Goal: Task Accomplishment & Management: Manage account settings

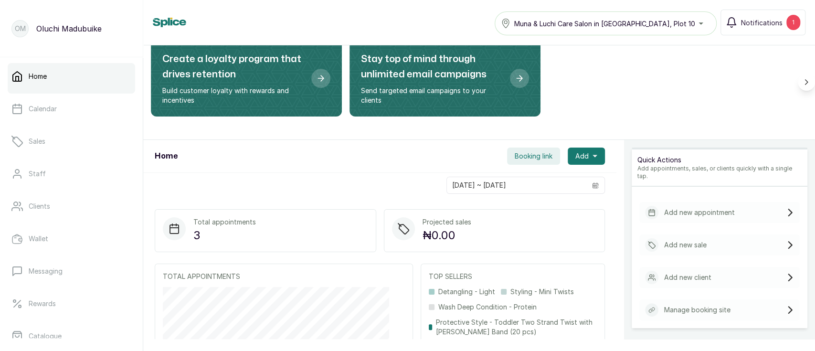
scroll to position [66, 0]
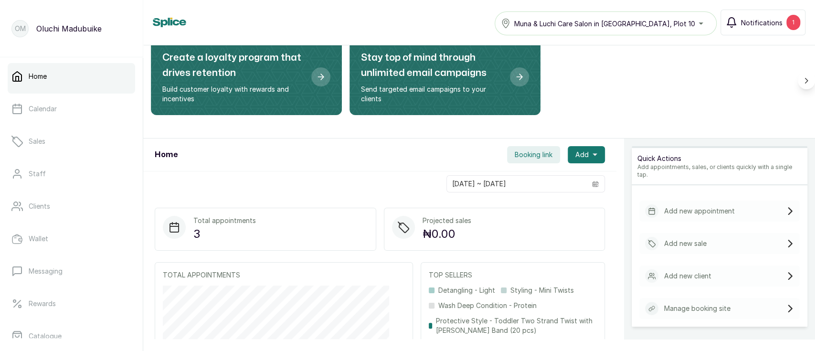
click at [747, 24] on span "Notifications" at bounding box center [762, 23] width 42 height 10
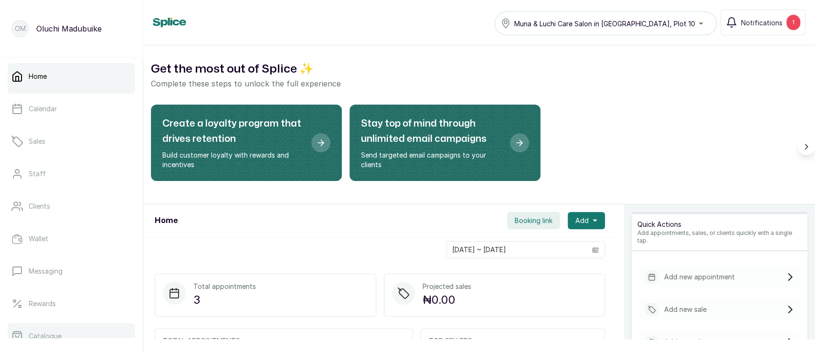
click at [100, 328] on link "Catalogue" at bounding box center [71, 336] width 127 height 27
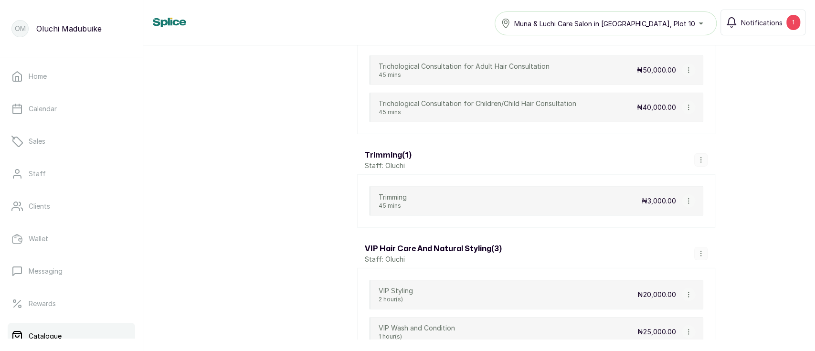
scroll to position [1946, 0]
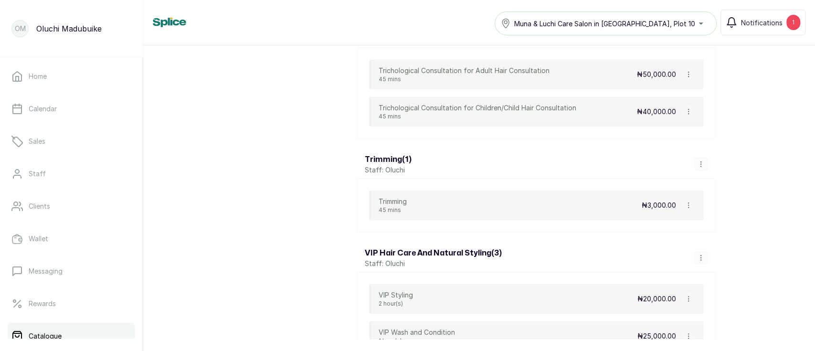
click at [702, 255] on button "button" at bounding box center [700, 257] width 13 height 13
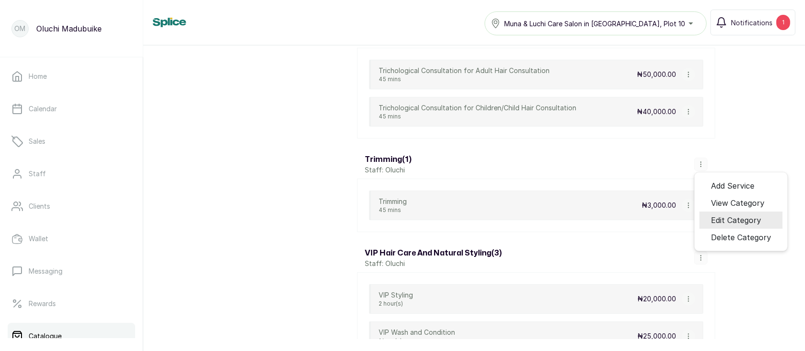
click at [718, 214] on span "Edit Category" at bounding box center [736, 219] width 50 height 11
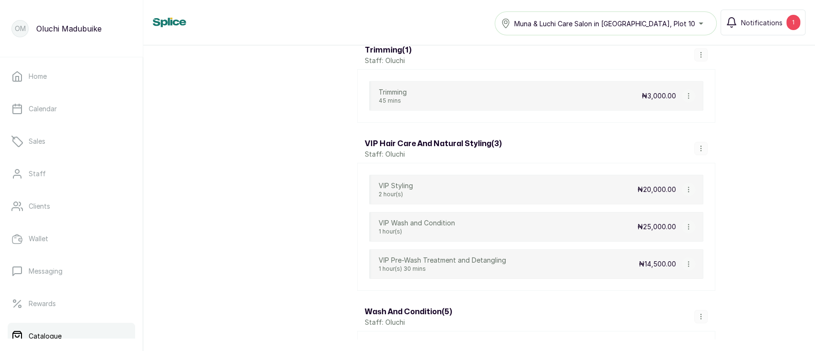
scroll to position [1978, 0]
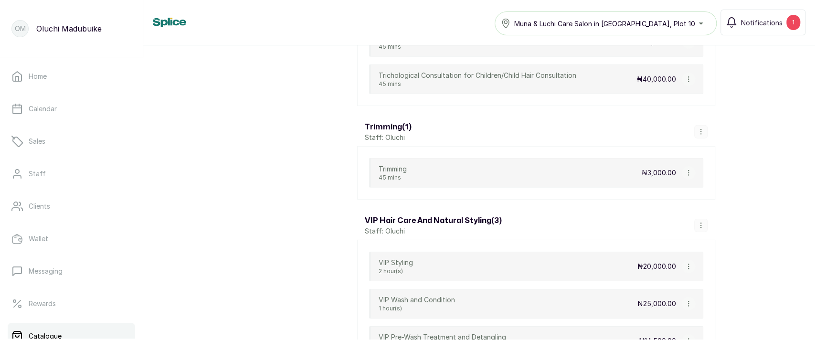
click at [701, 222] on icon "button" at bounding box center [701, 225] width 7 height 7
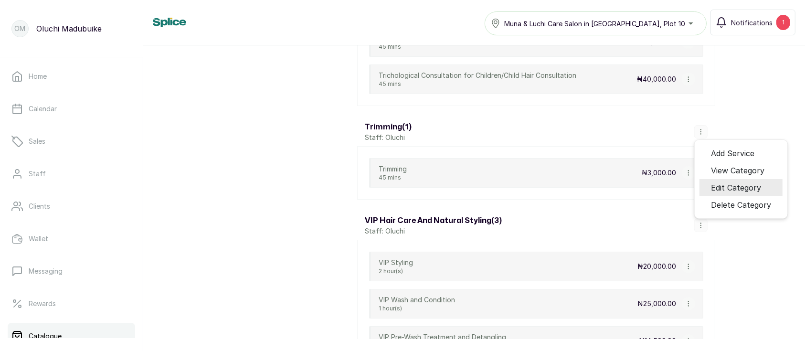
click at [716, 182] on span "Edit Category" at bounding box center [736, 187] width 50 height 11
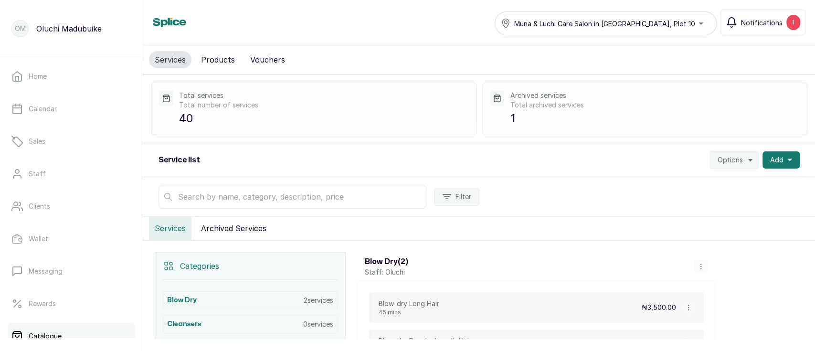
click at [772, 32] on button "Notifications 1" at bounding box center [762, 23] width 85 height 26
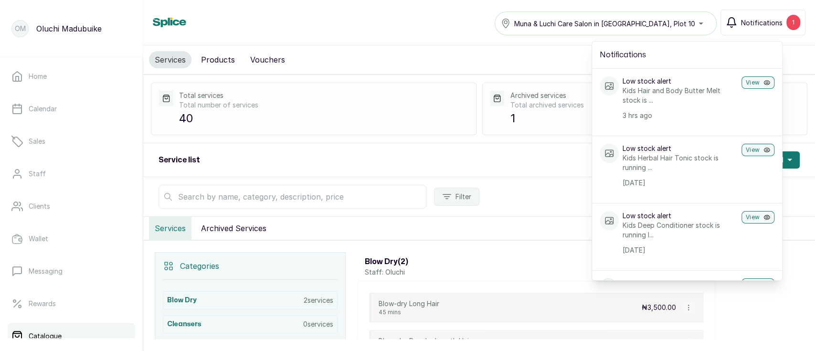
scroll to position [256, 0]
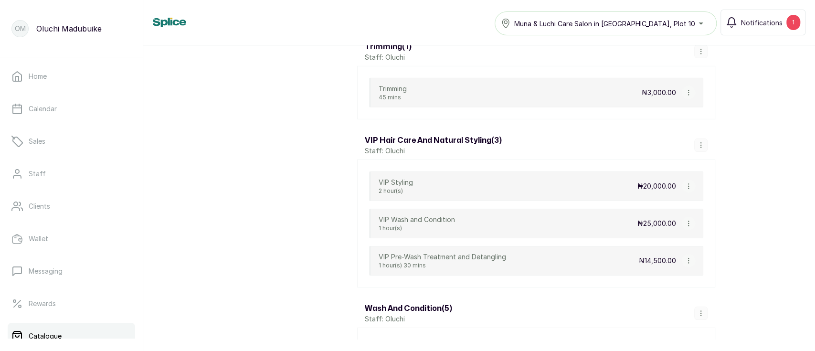
scroll to position [2132, 0]
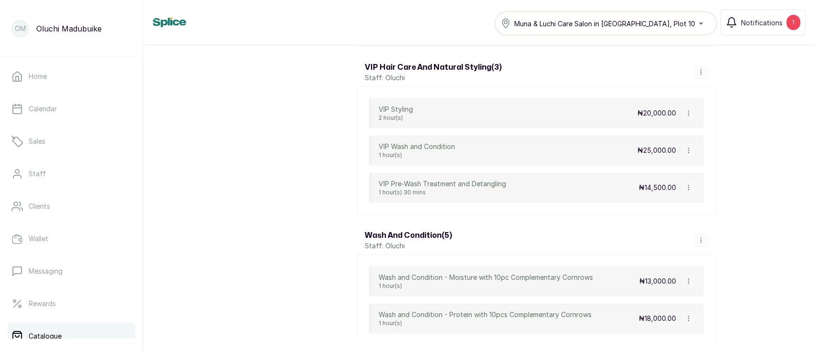
click at [686, 110] on icon "button" at bounding box center [688, 113] width 7 height 7
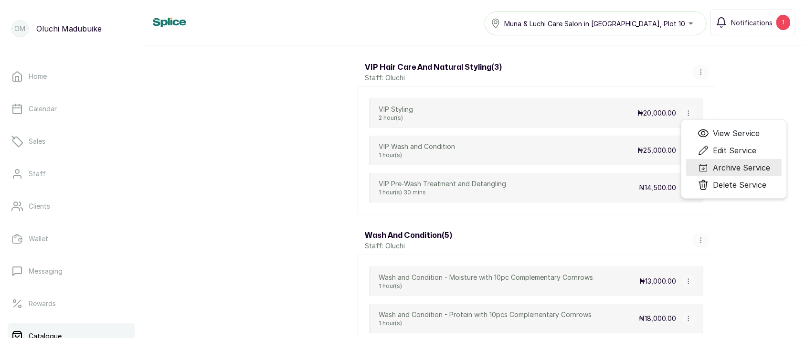
click at [704, 167] on li "Archive Service" at bounding box center [733, 167] width 95 height 17
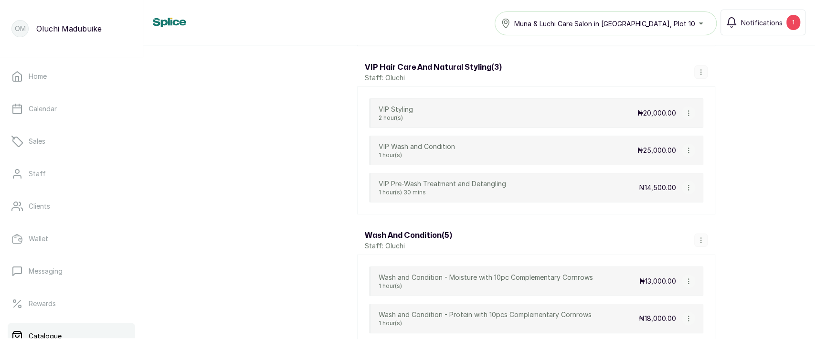
click at [685, 110] on icon "button" at bounding box center [688, 113] width 7 height 7
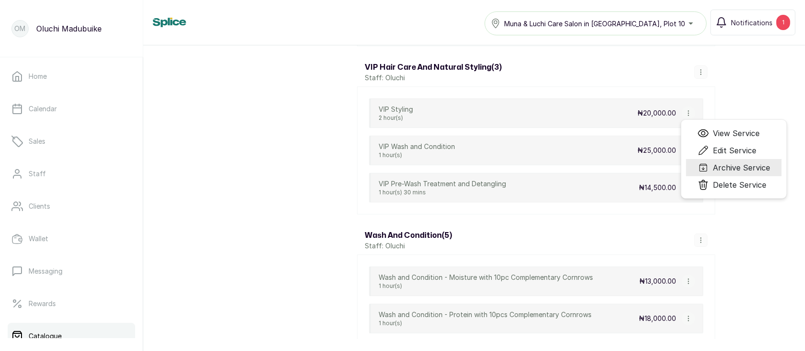
click at [704, 164] on icon "Menu" at bounding box center [703, 167] width 11 height 11
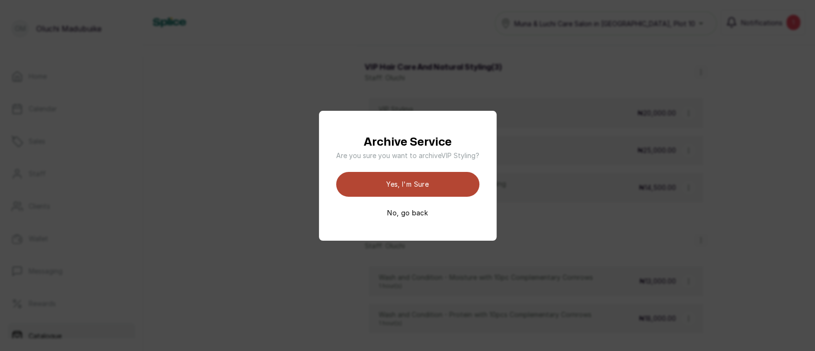
click at [453, 192] on button "Yes, I'm sure" at bounding box center [407, 184] width 143 height 25
click at [755, 172] on div "Archive Service Are you sure you want to archive VIP Styling ? Yes, I'm sure No…" at bounding box center [407, 175] width 815 height 351
click at [424, 216] on button "No, go back" at bounding box center [407, 213] width 41 height 10
